Goal: Transaction & Acquisition: Book appointment/travel/reservation

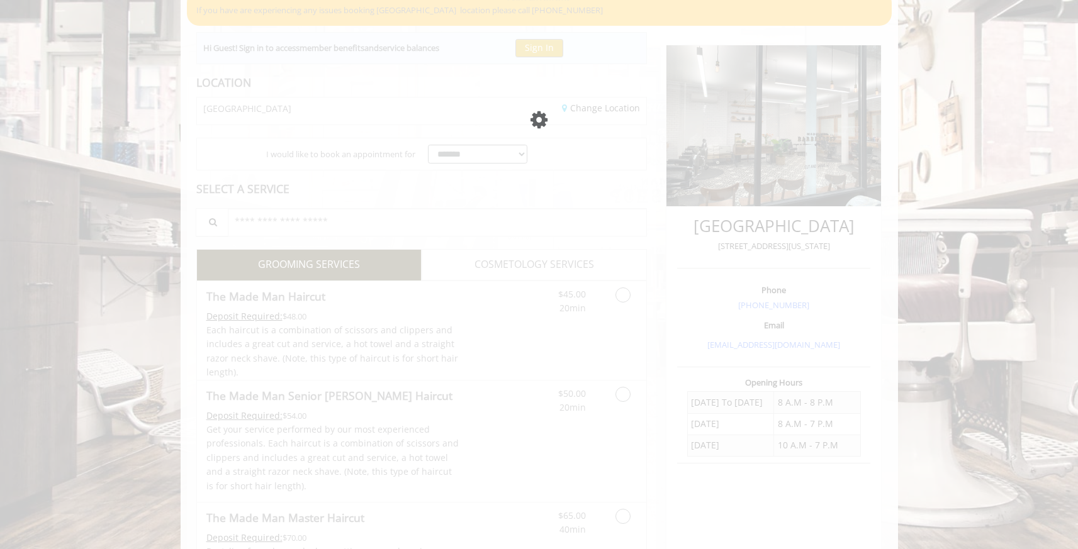
scroll to position [116, 0]
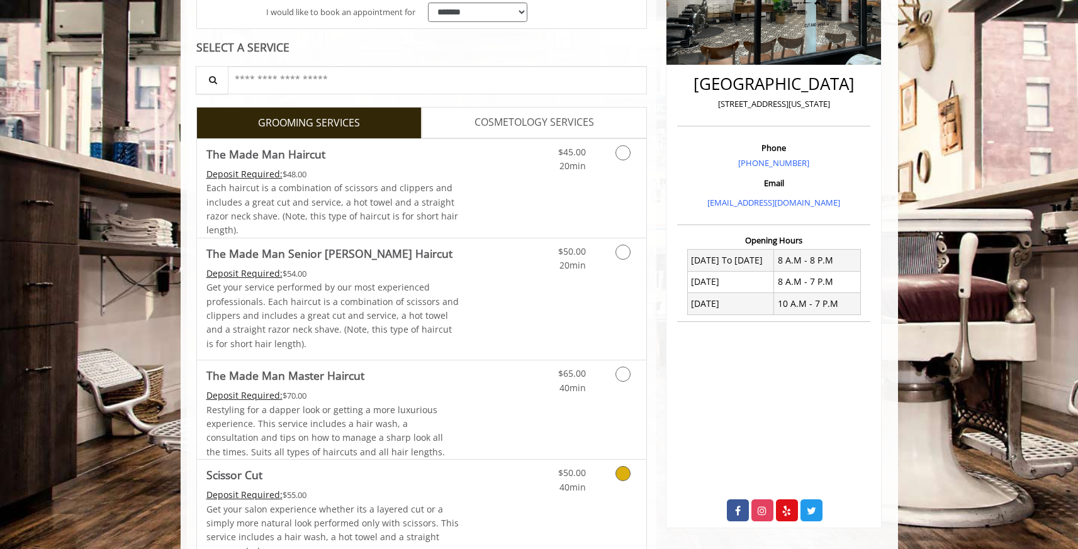
click at [490, 475] on link "Discounted Price" at bounding box center [496, 514] width 75 height 108
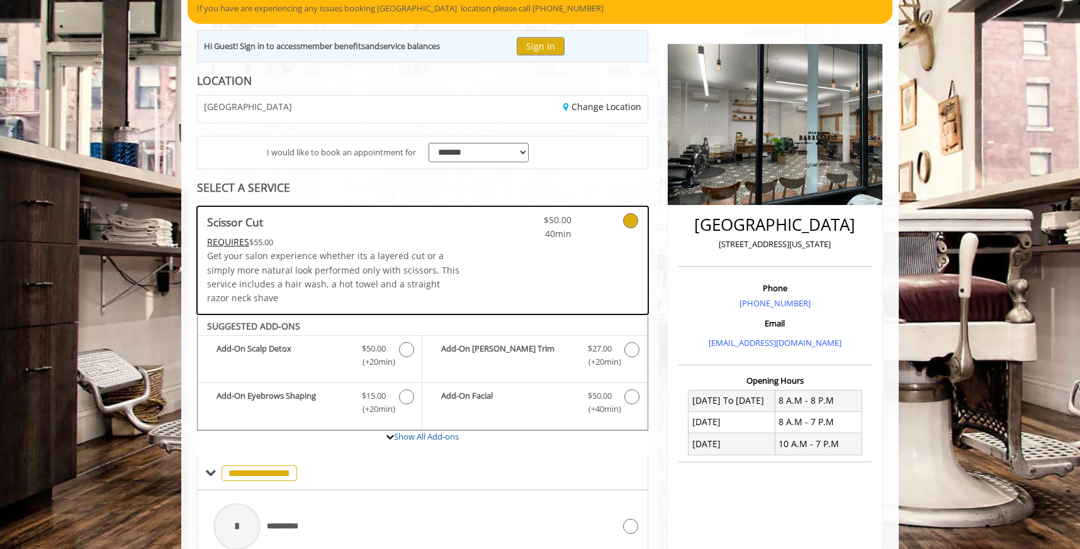
scroll to position [115, 0]
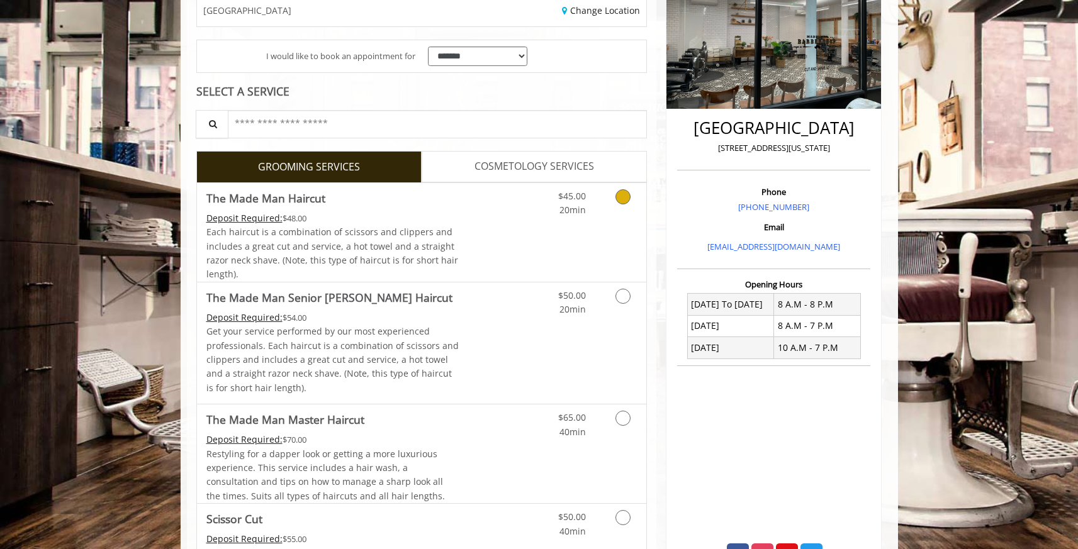
scroll to position [342, 0]
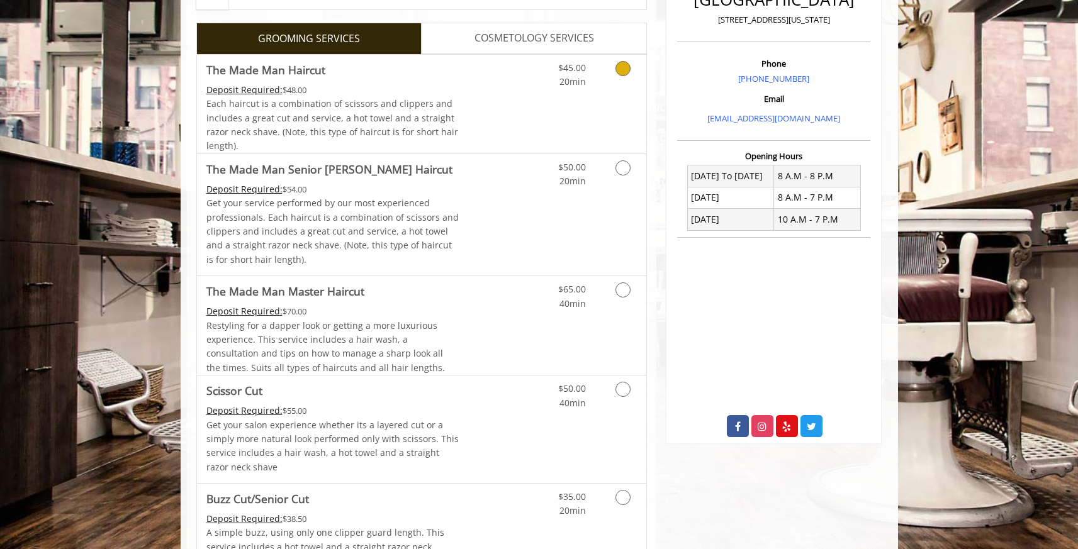
click at [467, 111] on link "Discounted Price" at bounding box center [496, 104] width 75 height 99
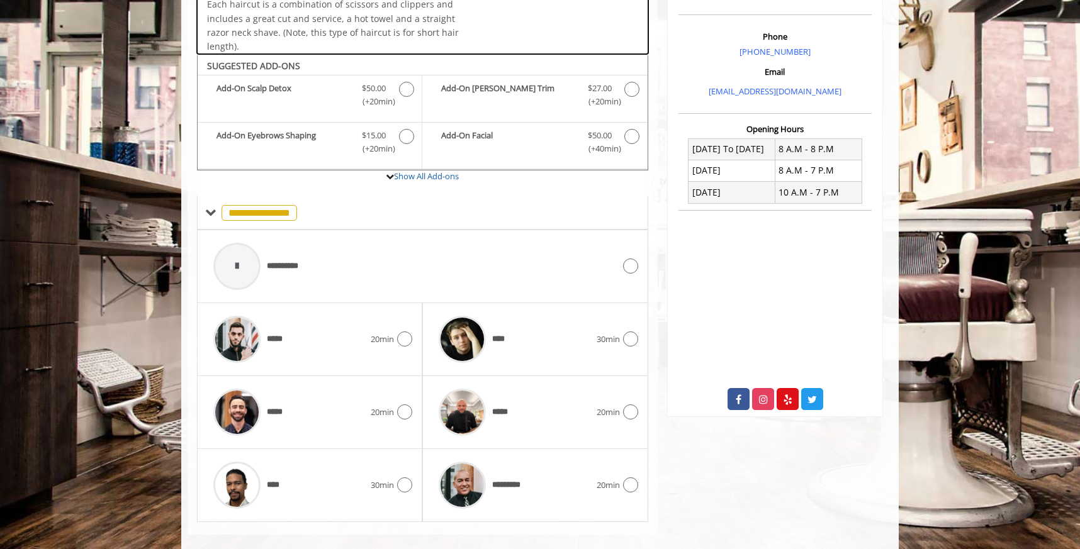
scroll to position [385, 0]
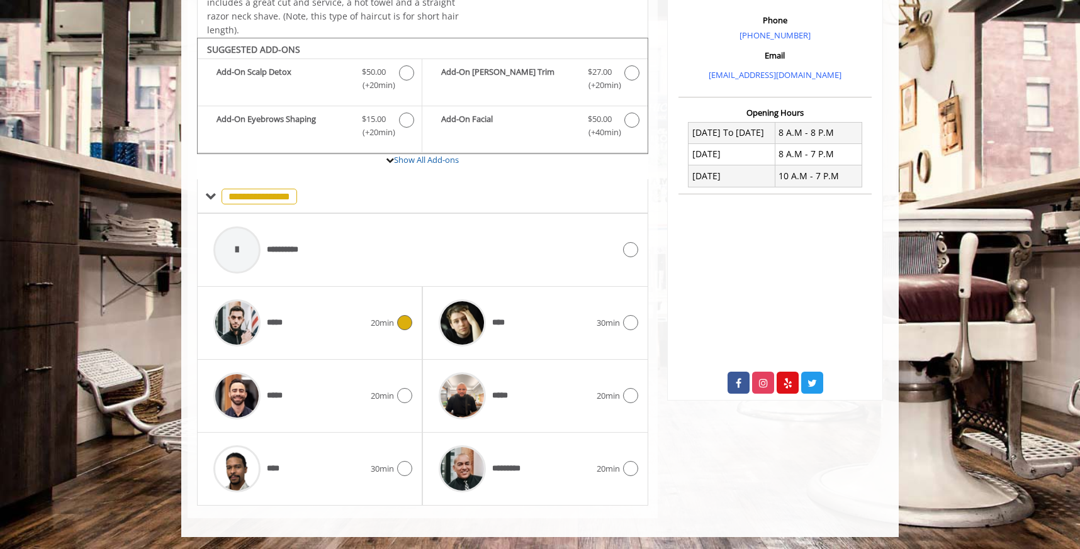
click at [379, 329] on div "20min" at bounding box center [392, 322] width 42 height 15
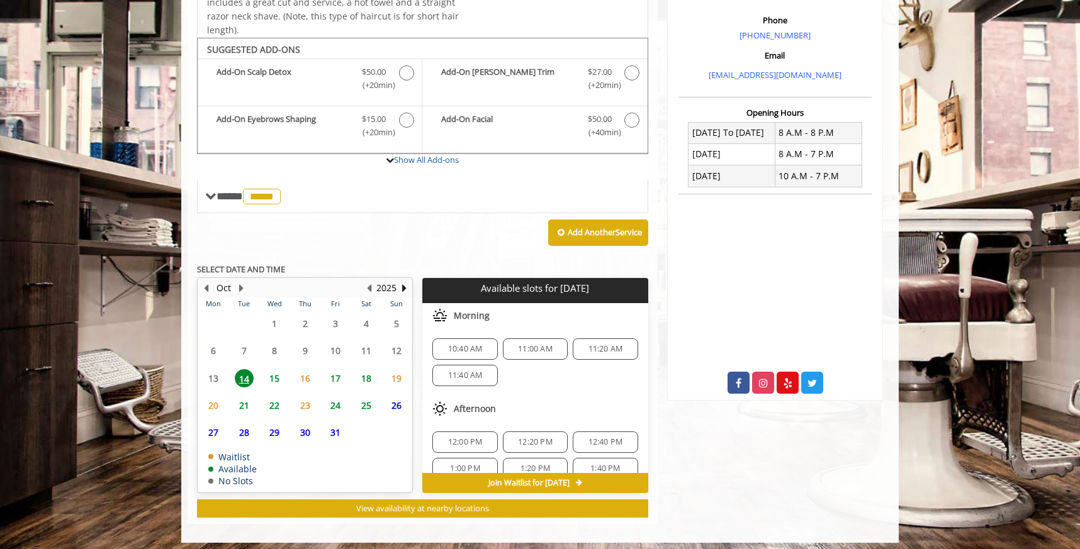
click at [335, 377] on span "17" at bounding box center [335, 378] width 19 height 18
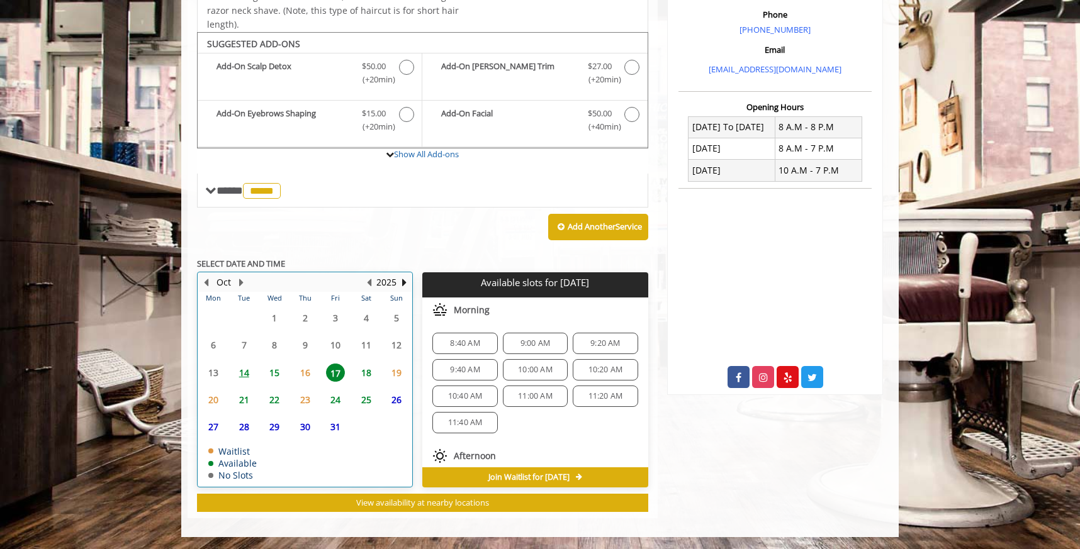
click at [302, 387] on td "23" at bounding box center [304, 399] width 30 height 27
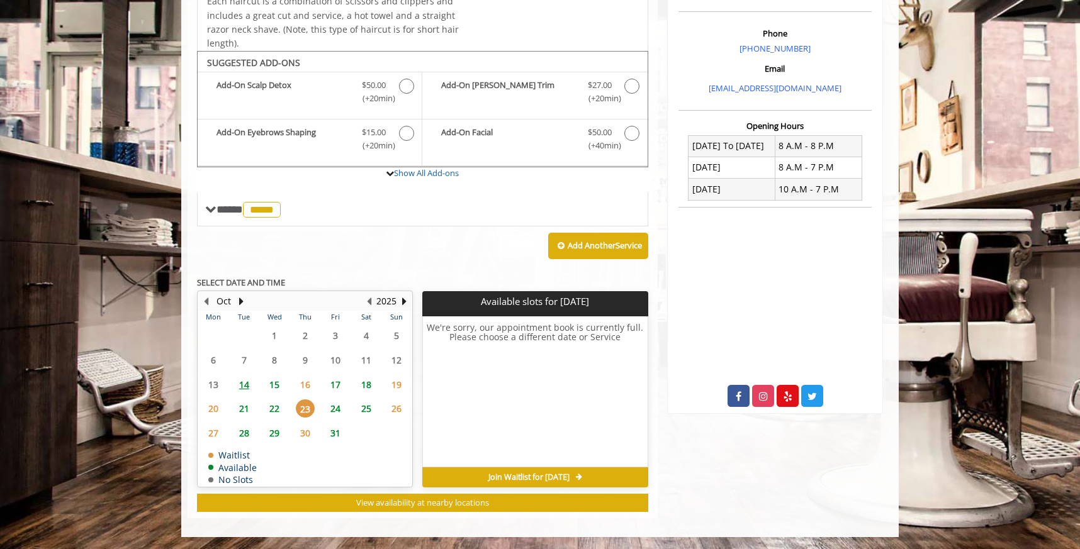
click at [305, 379] on span "16" at bounding box center [305, 385] width 19 height 18
click at [276, 384] on span "15" at bounding box center [274, 385] width 19 height 18
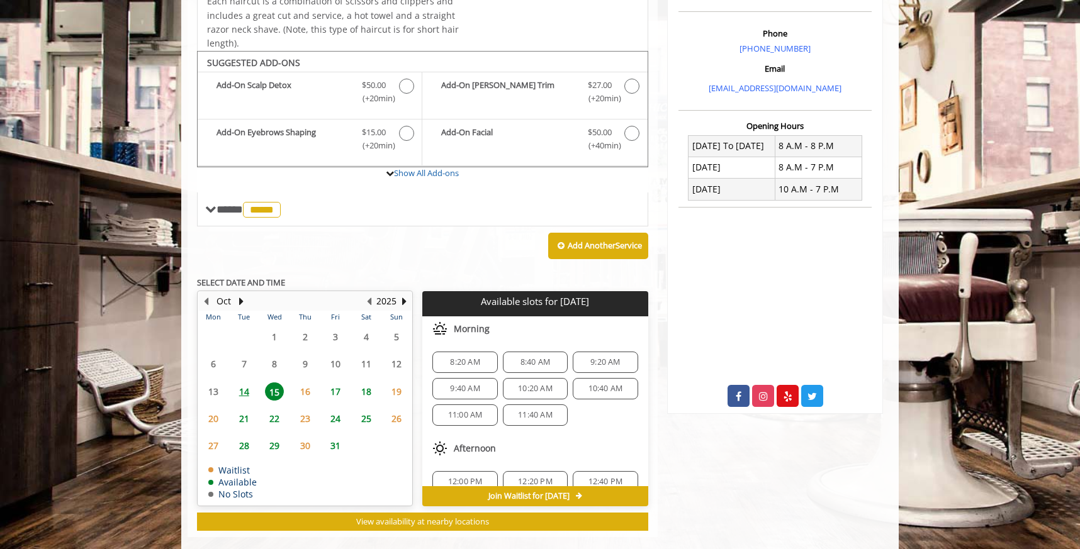
scroll to position [391, 0]
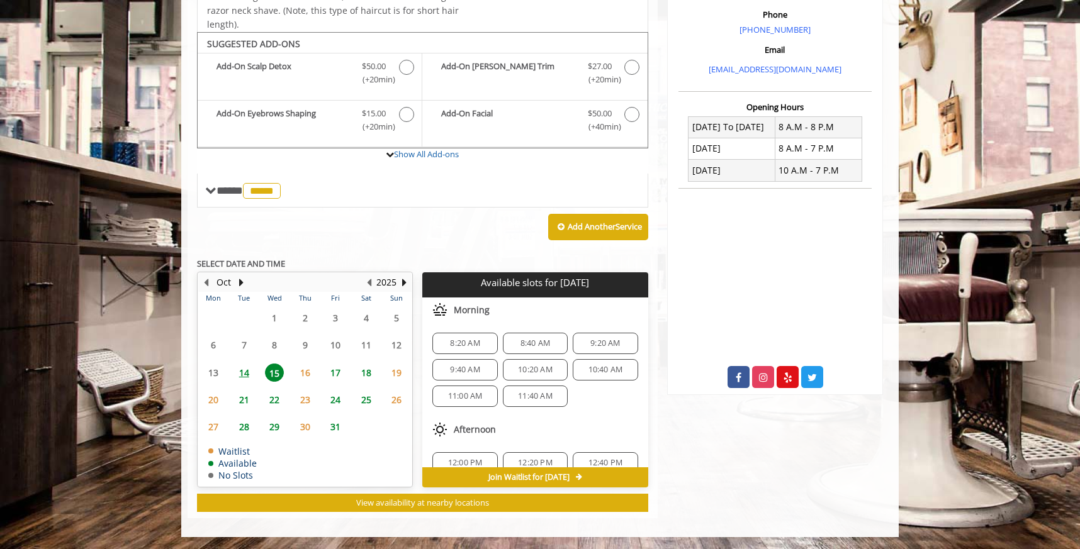
click at [244, 378] on span "14" at bounding box center [244, 373] width 19 height 18
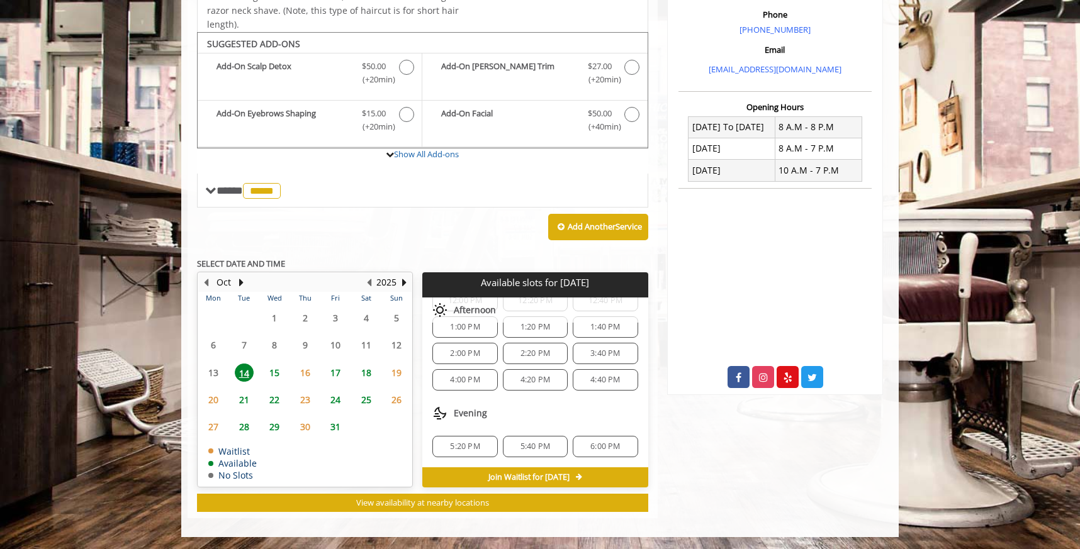
click at [343, 372] on span "17" at bounding box center [335, 373] width 19 height 18
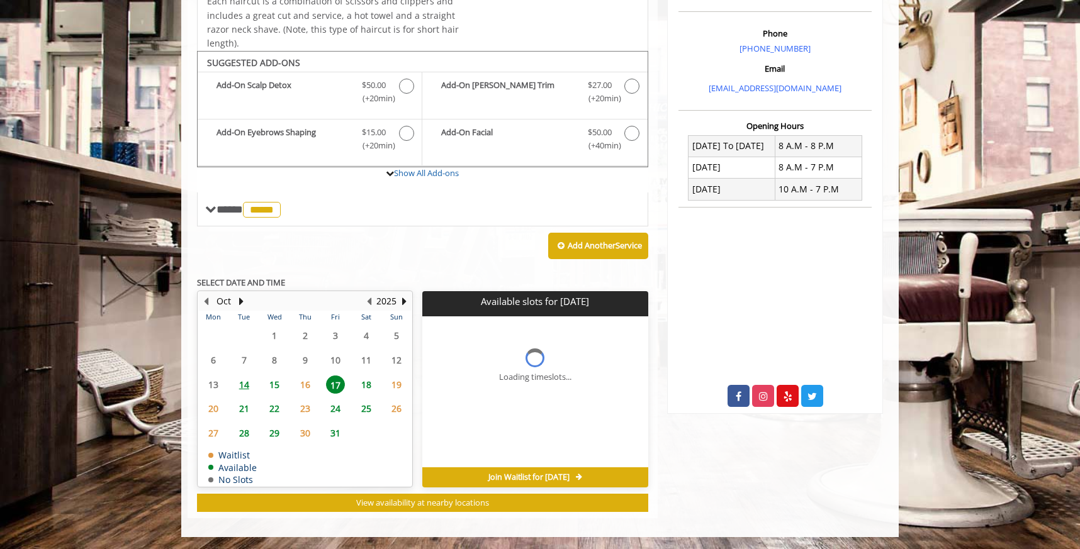
scroll to position [391, 0]
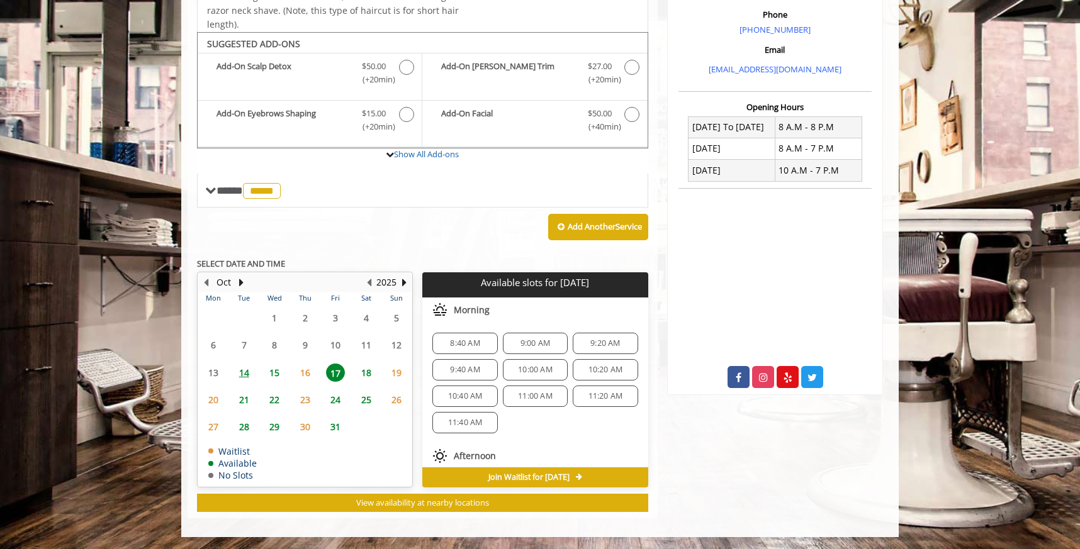
click at [274, 374] on span "15" at bounding box center [274, 373] width 19 height 18
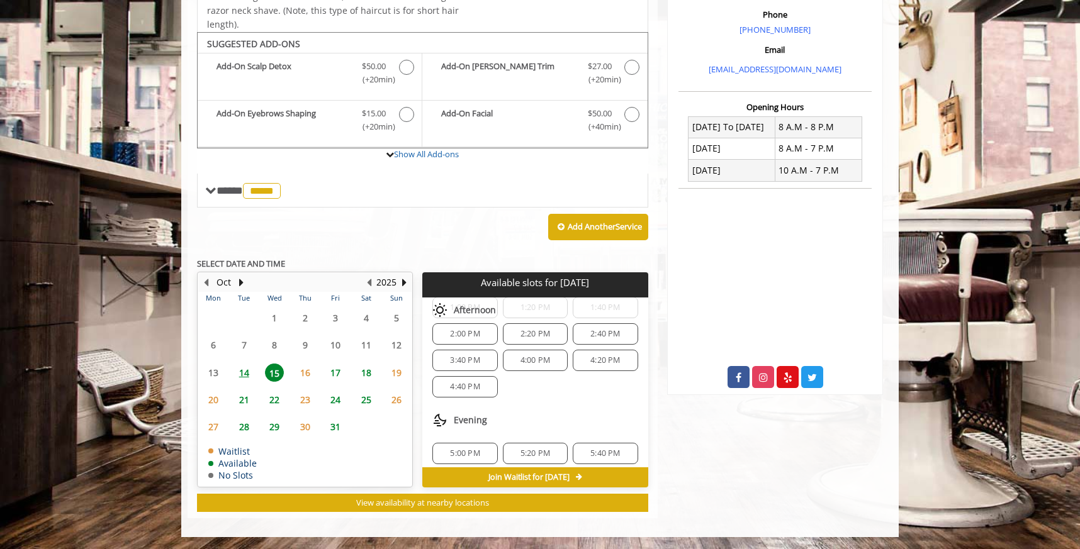
scroll to position [140, 0]
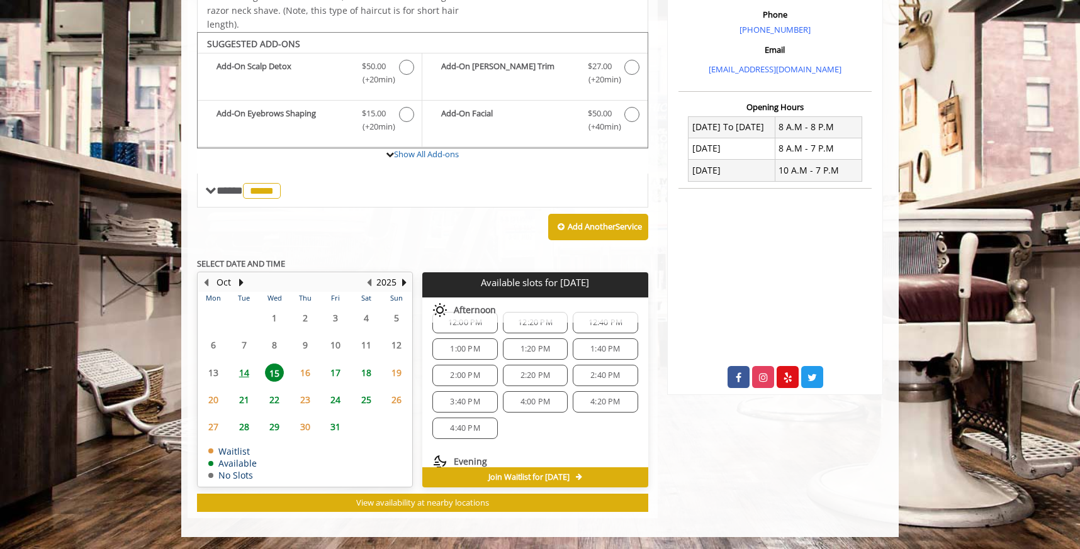
click at [244, 375] on span "14" at bounding box center [244, 373] width 19 height 18
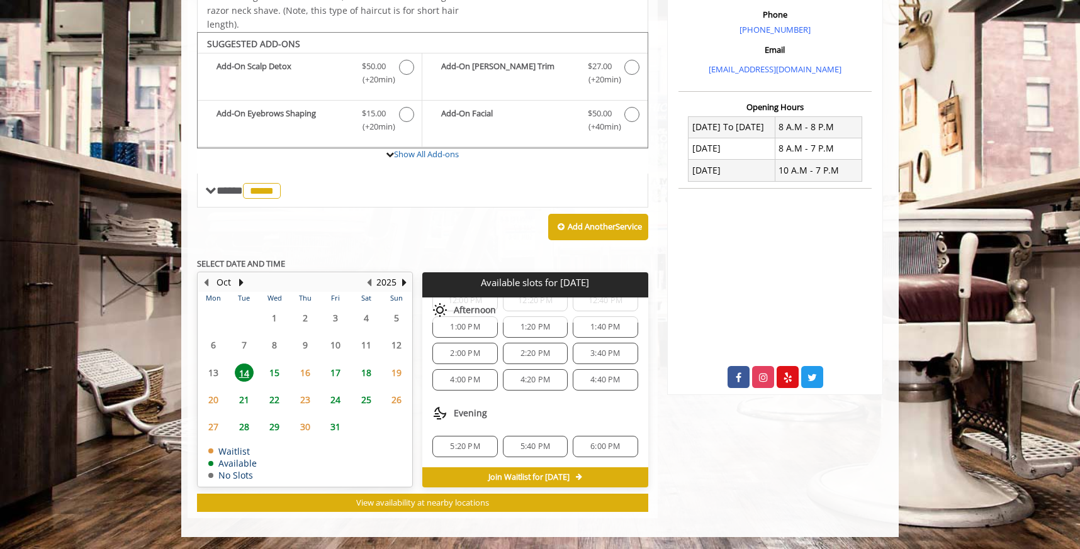
click at [611, 385] on span "4:40 PM" at bounding box center [605, 380] width 30 height 10
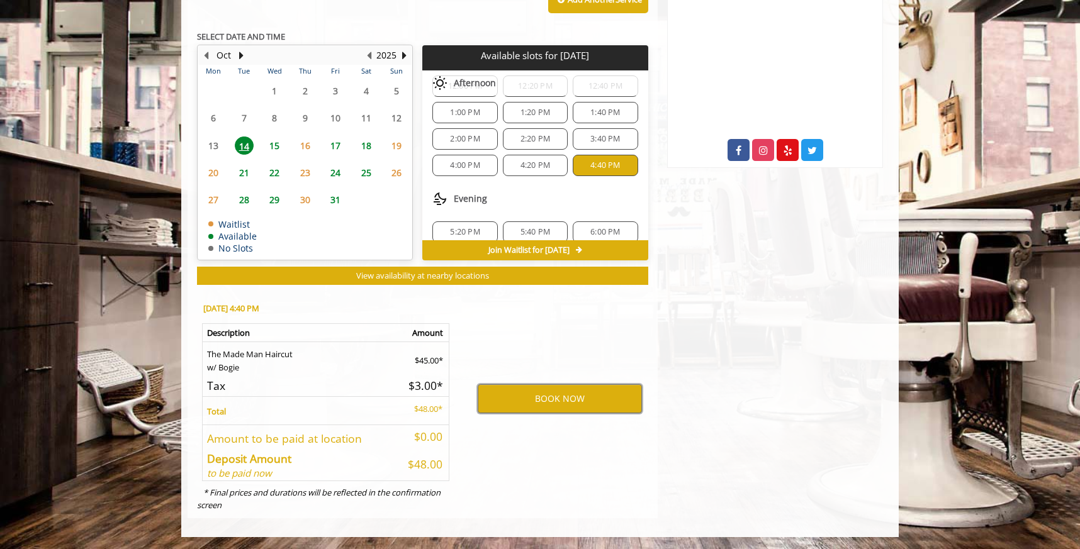
scroll to position [124, 0]
click at [471, 233] on span "5:20 PM" at bounding box center [465, 232] width 30 height 10
click at [574, 401] on button "BOOK NOW" at bounding box center [560, 399] width 164 height 29
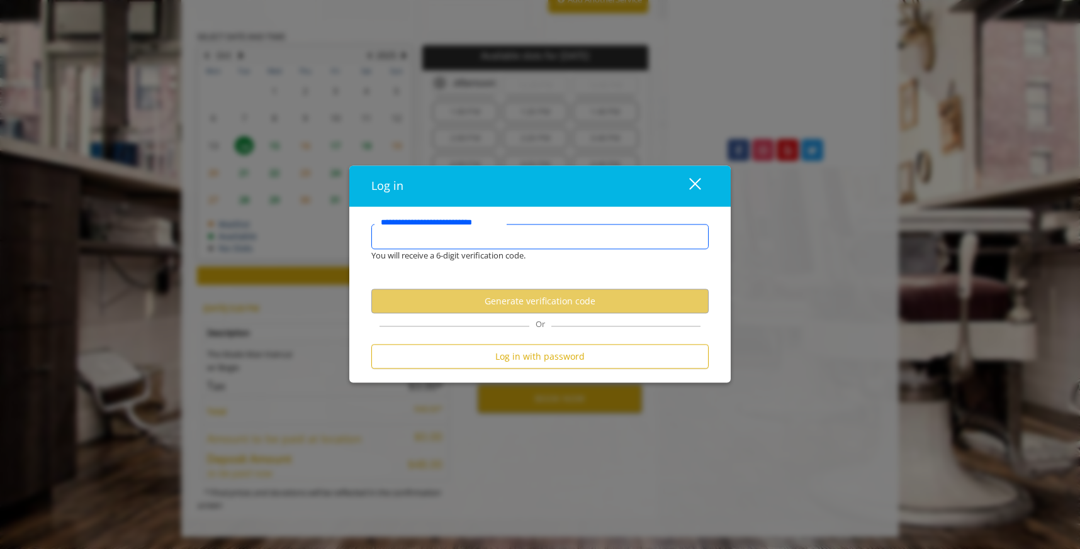
click at [549, 241] on input "**********" at bounding box center [539, 237] width 337 height 25
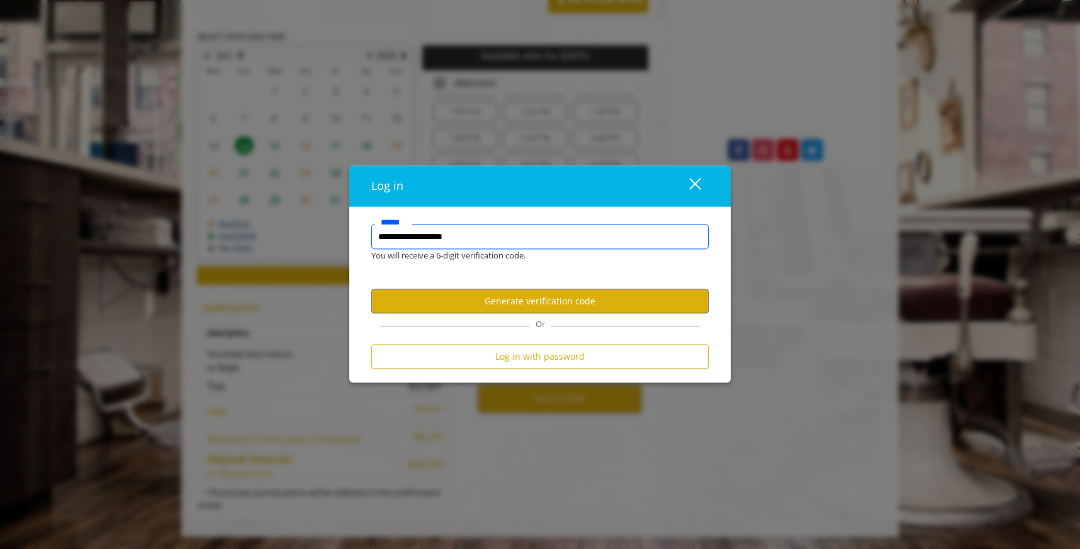
type input "**********"
click at [563, 296] on button "Generate verification code" at bounding box center [539, 301] width 337 height 25
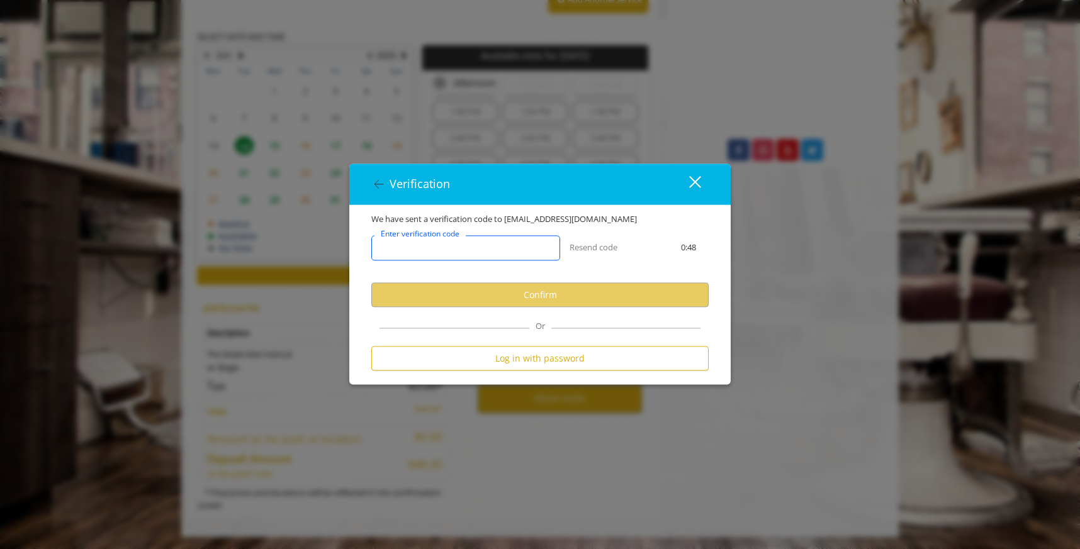
click at [480, 246] on input "Enter verification code" at bounding box center [465, 248] width 189 height 25
paste input "******"
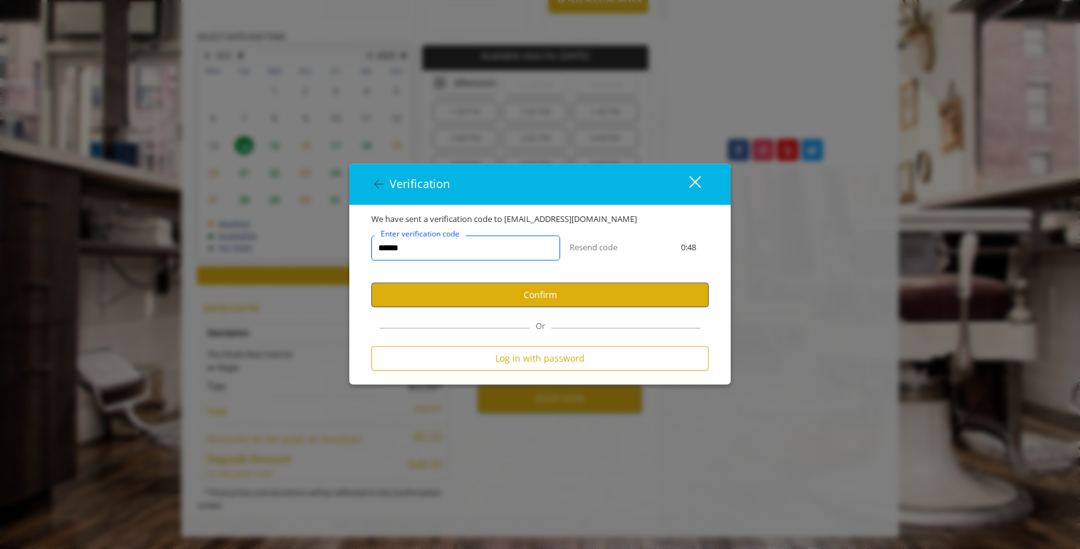
type input "******"
click at [522, 293] on button "Confirm" at bounding box center [539, 295] width 337 height 25
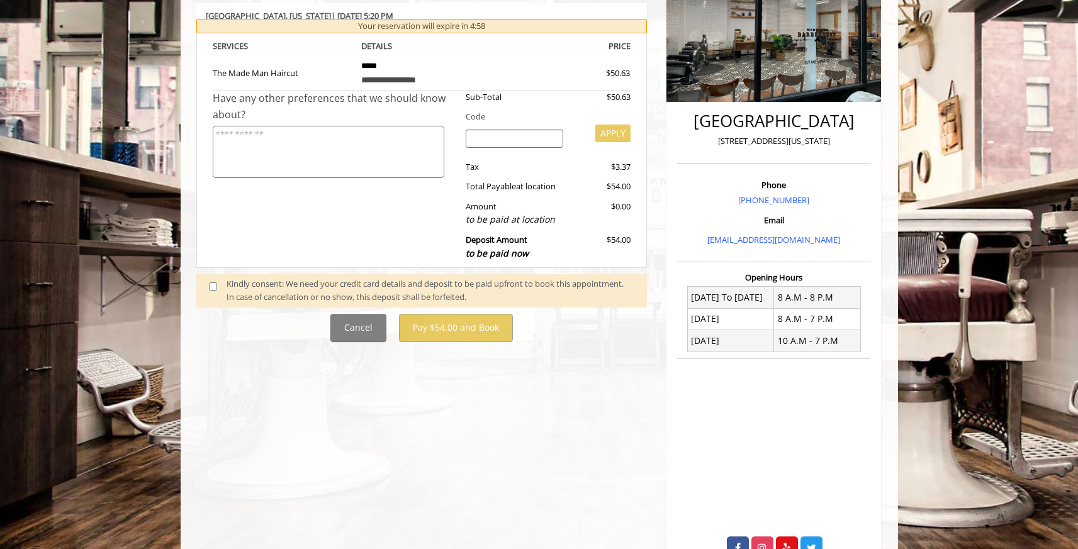
scroll to position [267, 0]
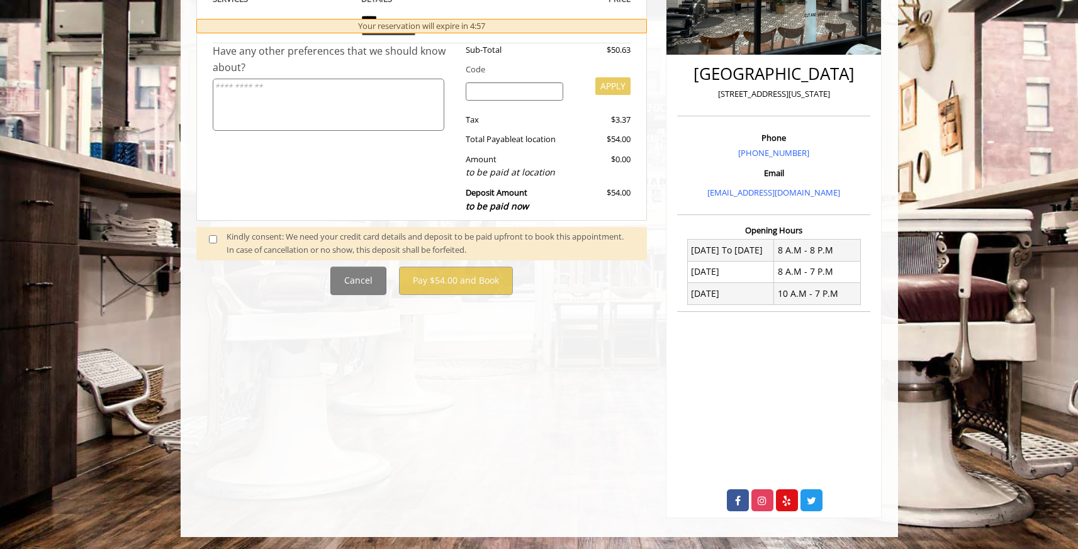
click at [328, 250] on div "Kindly consent: We need your credit card details and deposit to be paid upfront…" at bounding box center [431, 243] width 408 height 26
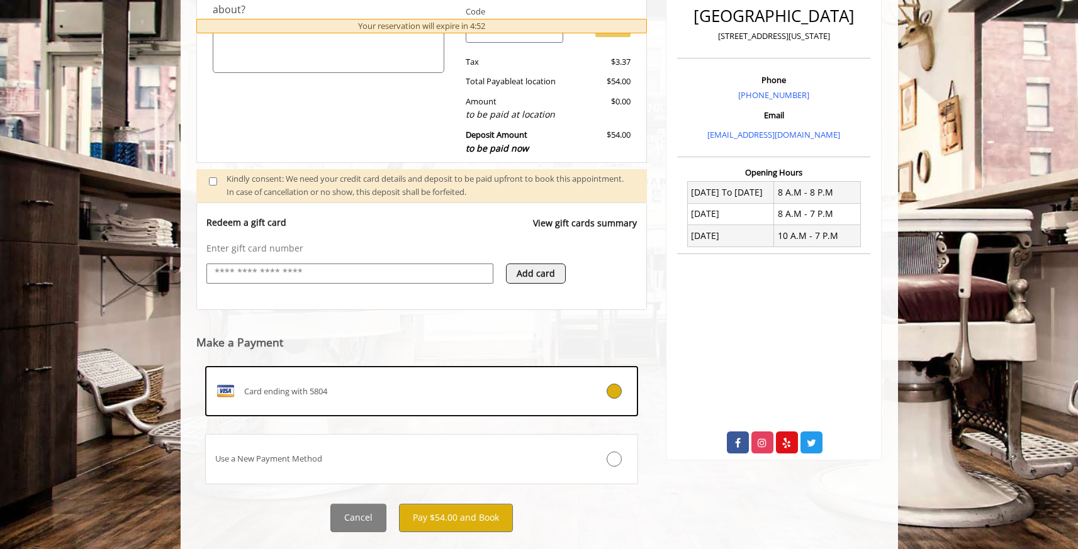
scroll to position [352, 0]
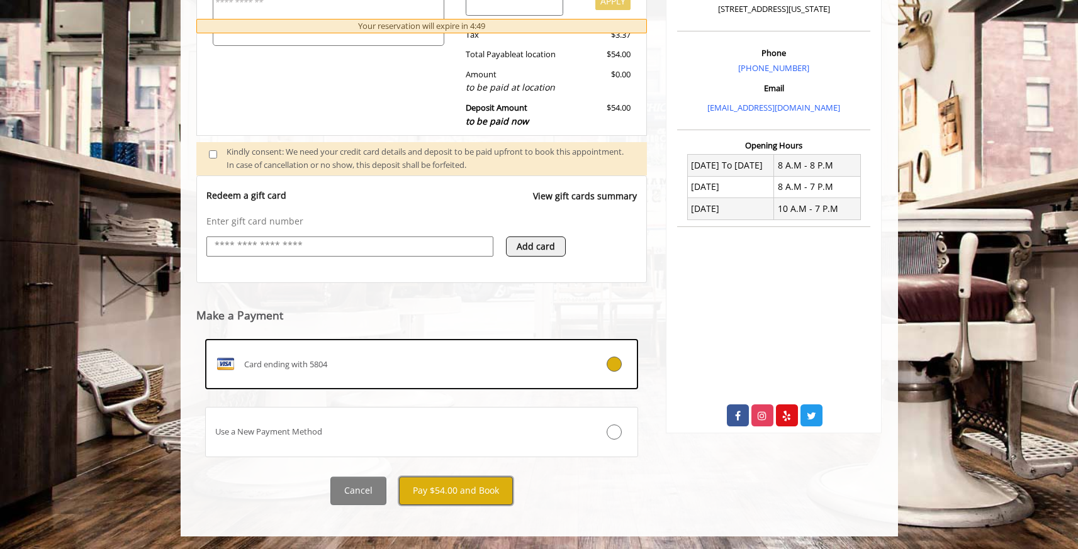
click at [486, 490] on button "Pay $54.00 and Book" at bounding box center [456, 491] width 114 height 28
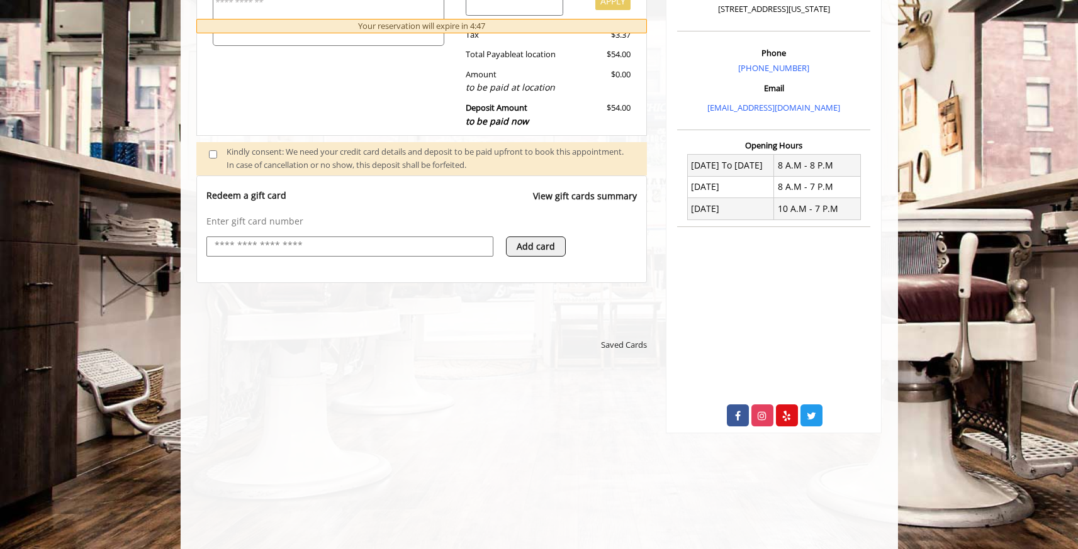
scroll to position [0, 0]
